Goal: Information Seeking & Learning: Find specific fact

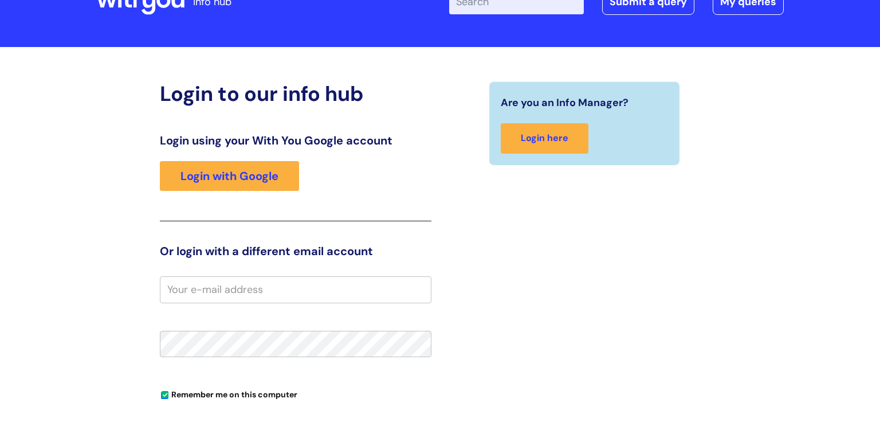
scroll to position [57, 0]
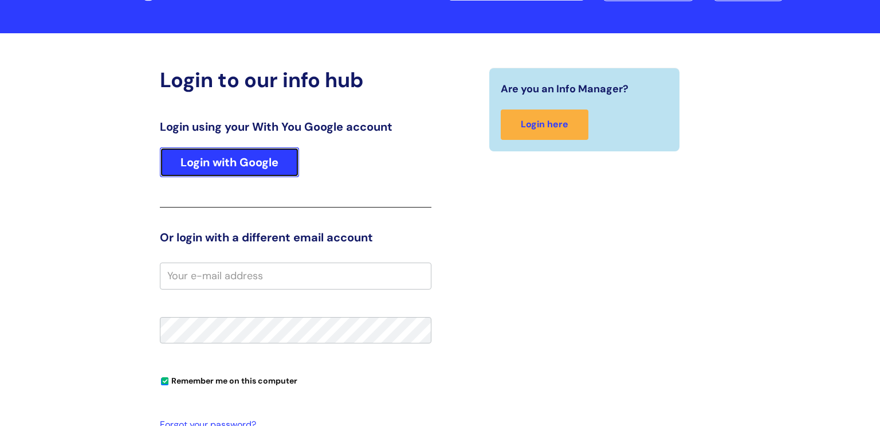
click at [260, 159] on link "Login with Google" at bounding box center [229, 162] width 139 height 30
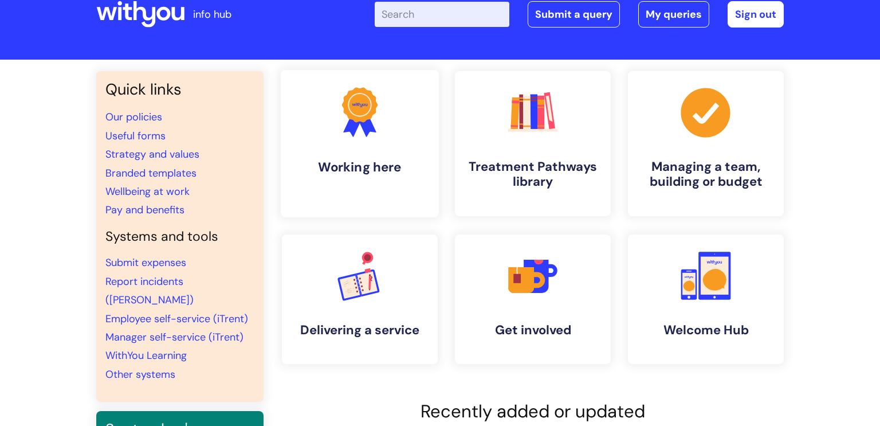
scroll to position [25, 0]
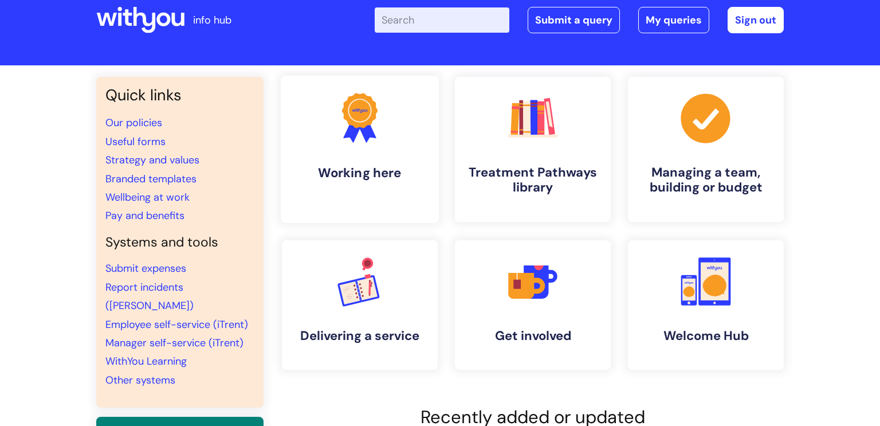
click at [373, 165] on h4 "Working here" at bounding box center [360, 172] width 140 height 15
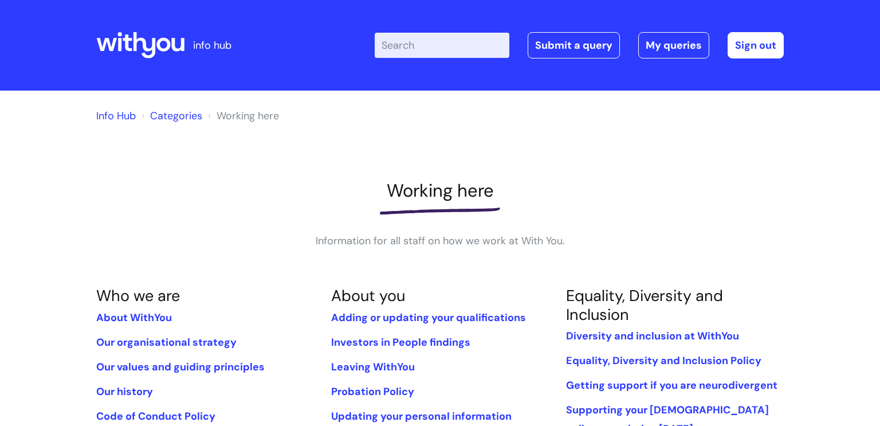
click at [403, 50] on input "Enter your search term here..." at bounding box center [442, 45] width 135 height 25
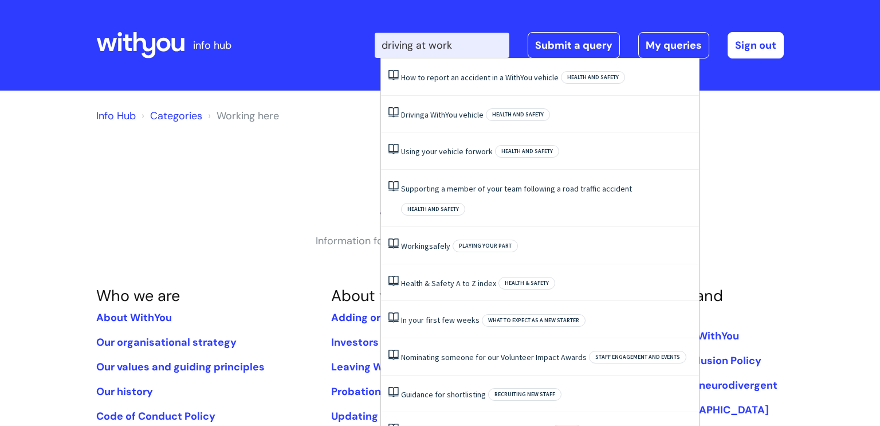
type input "driving at work"
click button "Search" at bounding box center [0, 0] width 0 height 0
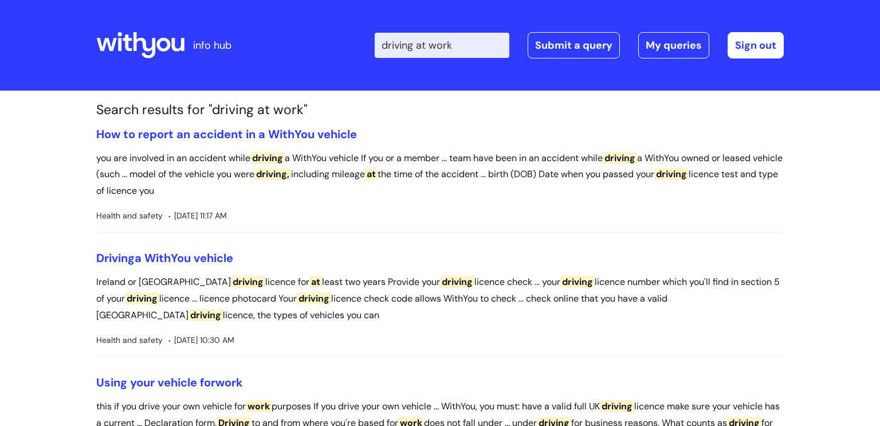
click at [461, 48] on input "driving at work" at bounding box center [442, 45] width 135 height 25
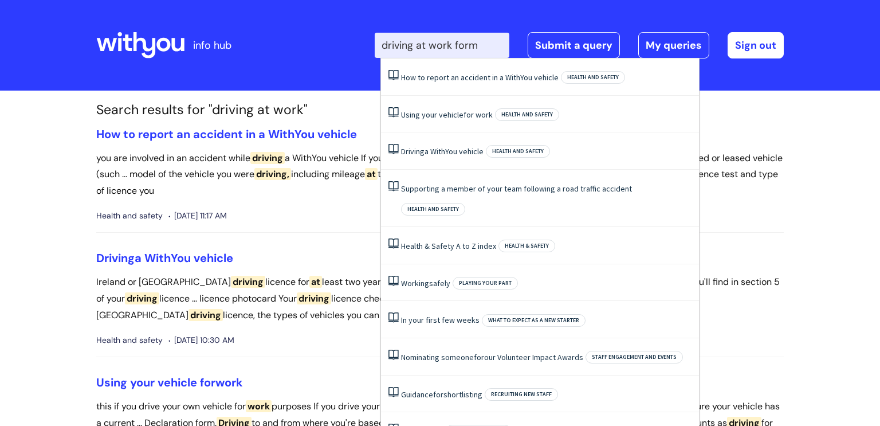
type input "driving at work forms"
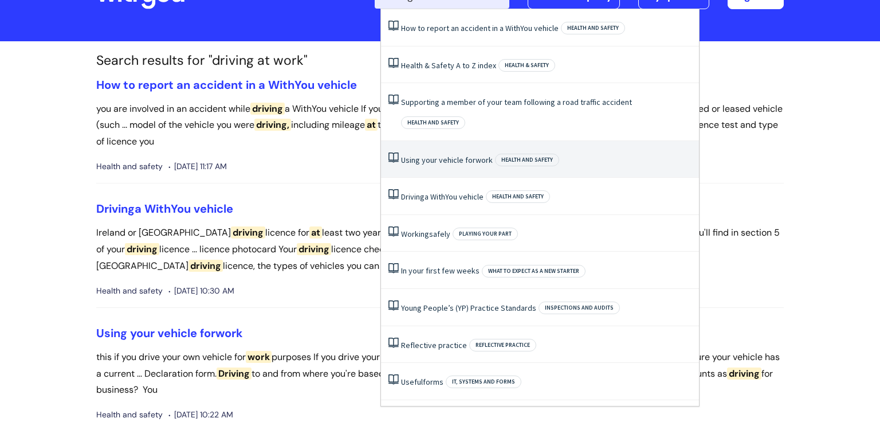
scroll to position [50, 0]
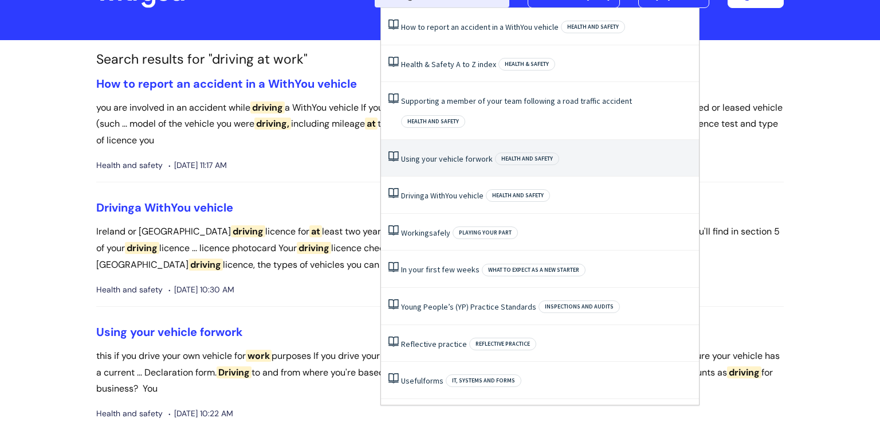
click at [465, 154] on link "Using your vehicle for work" at bounding box center [447, 159] width 92 height 10
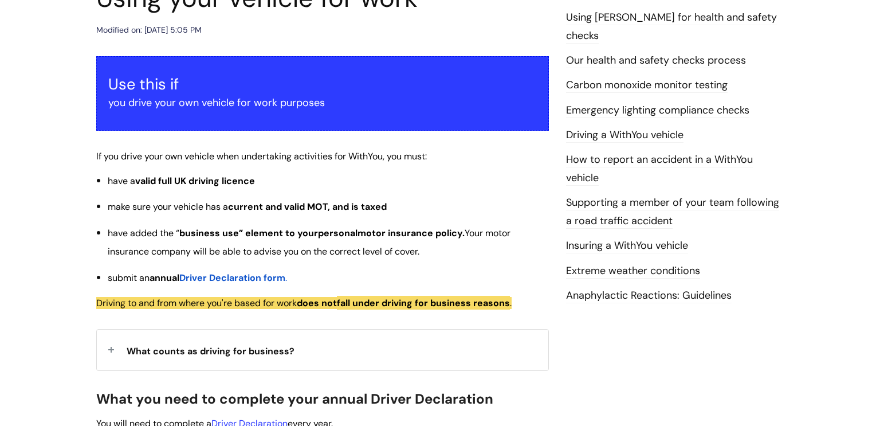
scroll to position [174, 0]
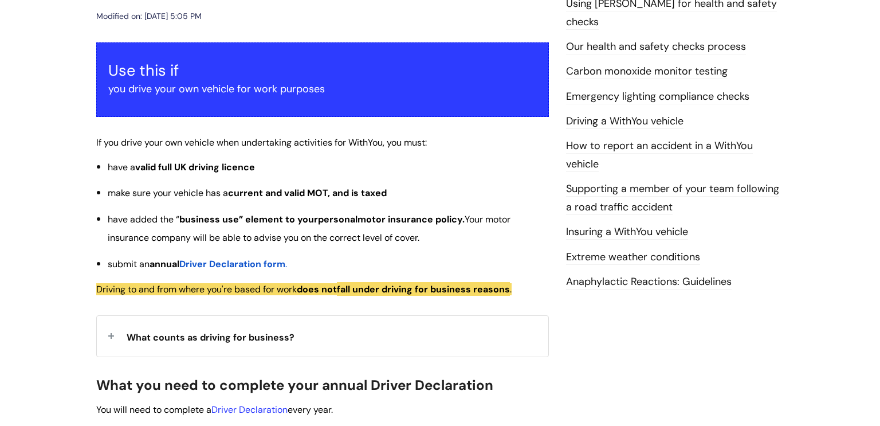
click at [236, 263] on span "Driver Declaration form" at bounding box center [232, 264] width 106 height 12
